Goal: Download file/media

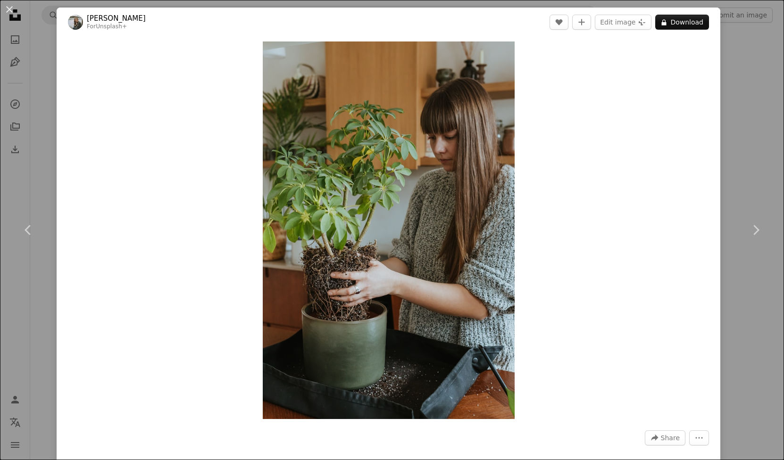
scroll to position [7662, 0]
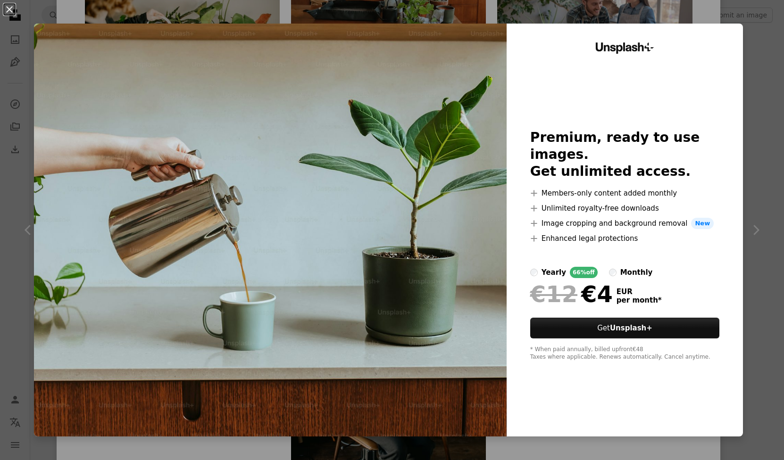
click at [9, 9] on button "An X shape" at bounding box center [9, 9] width 11 height 11
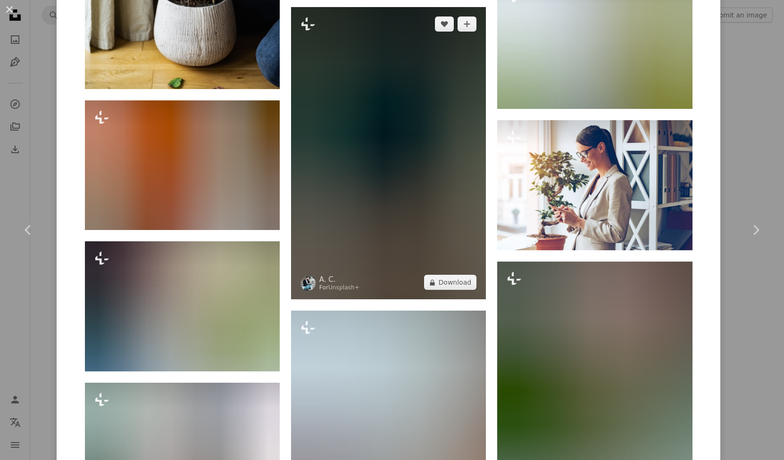
scroll to position [17193, 0]
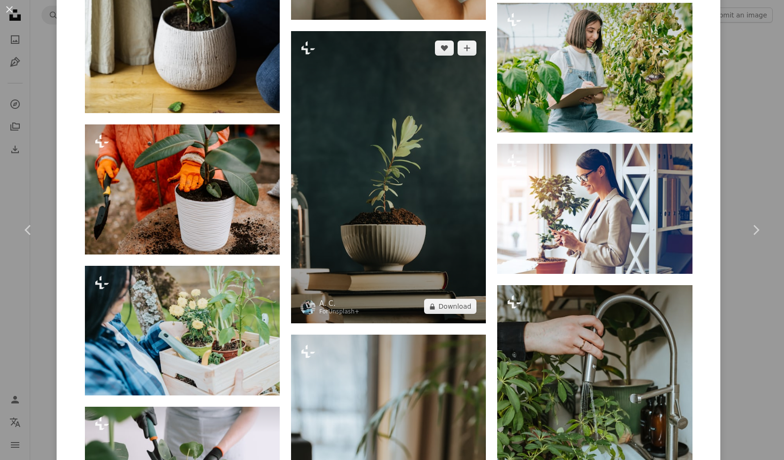
click at [405, 215] on img at bounding box center [388, 177] width 195 height 292
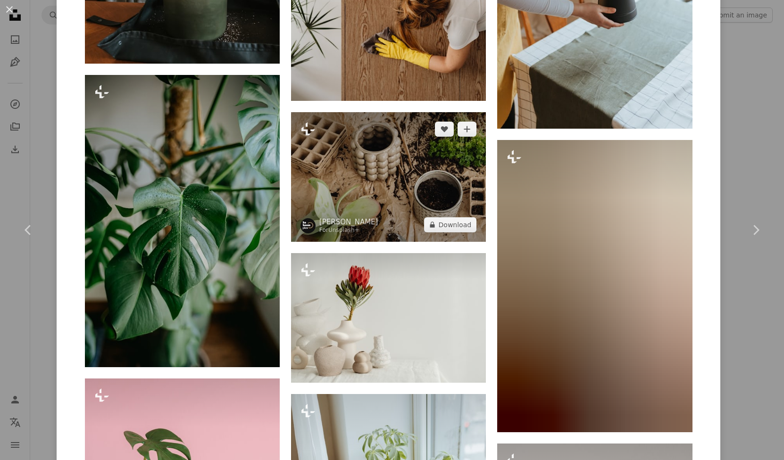
scroll to position [7070, 0]
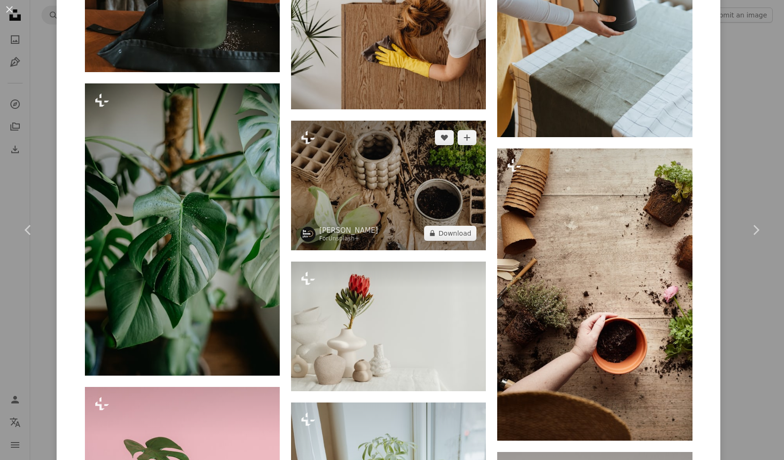
click at [408, 181] on img at bounding box center [388, 186] width 195 height 130
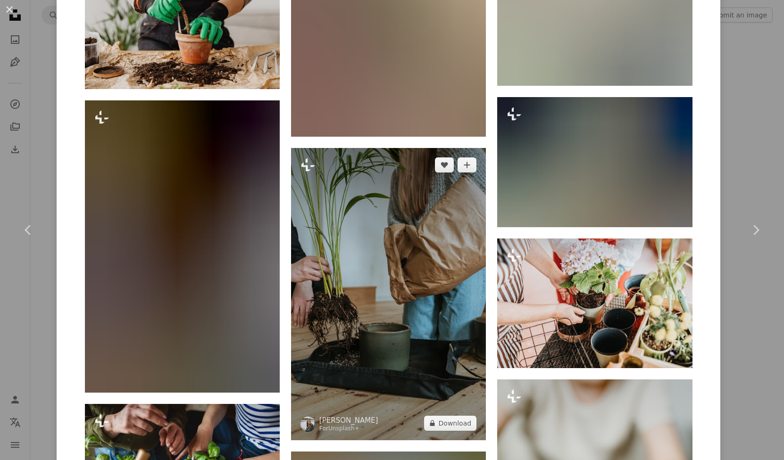
scroll to position [7554, 0]
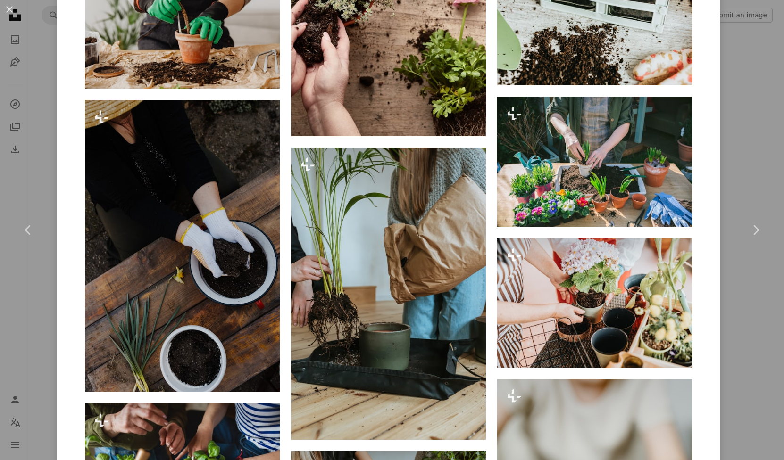
click at [9, 5] on button "An X shape" at bounding box center [9, 9] width 11 height 11
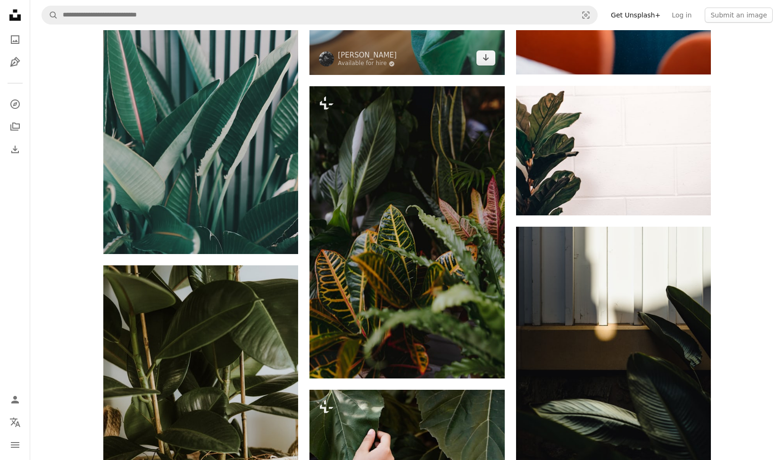
scroll to position [4681, 0]
